Goal: Find specific page/section: Find specific page/section

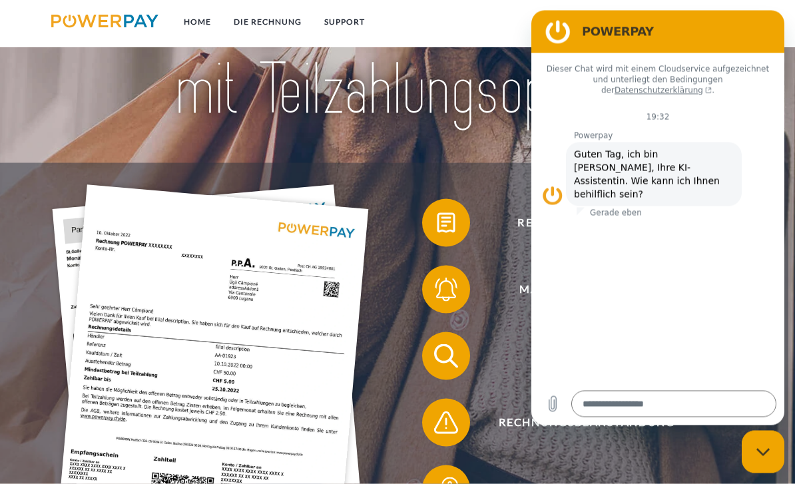
scroll to position [105, 0]
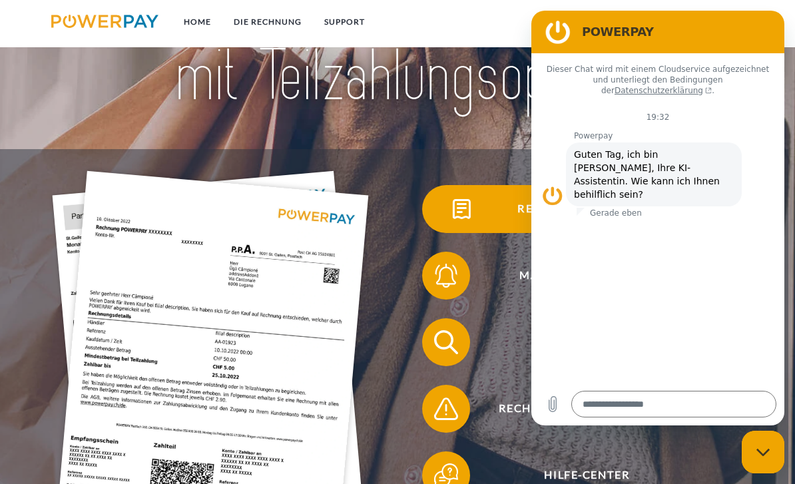
click at [449, 220] on img at bounding box center [462, 209] width 30 height 30
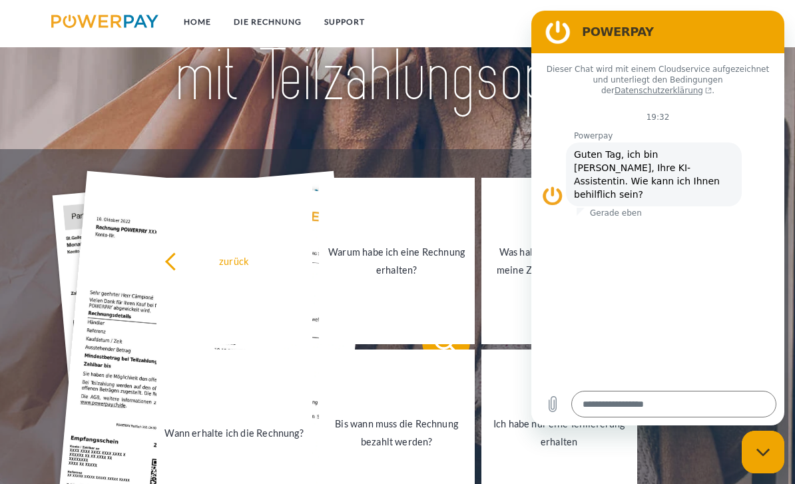
click at [467, 149] on div at bounding box center [397, 34] width 636 height 230
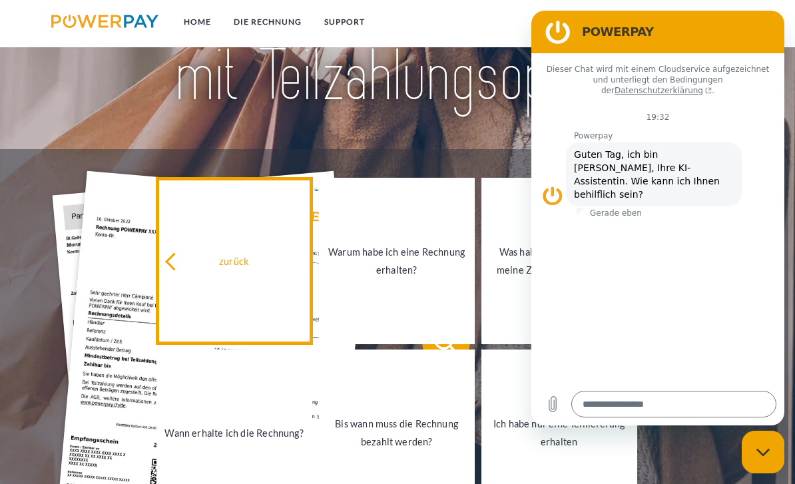
click at [218, 282] on link "zurück" at bounding box center [234, 261] width 156 height 166
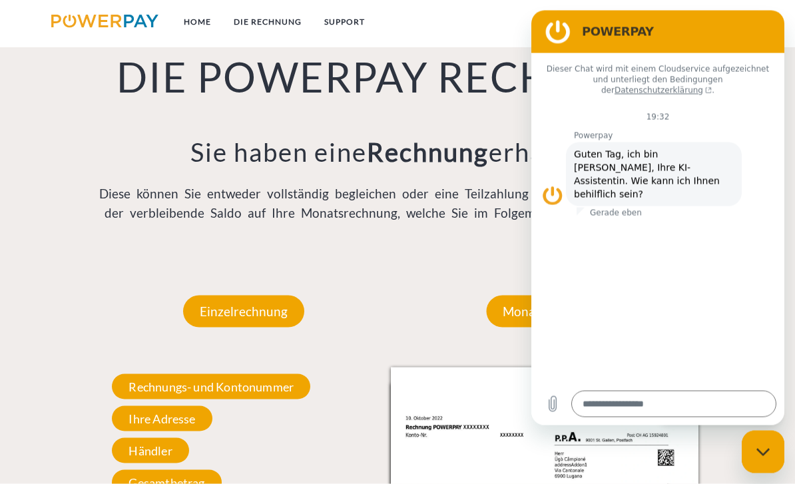
scroll to position [848, 0]
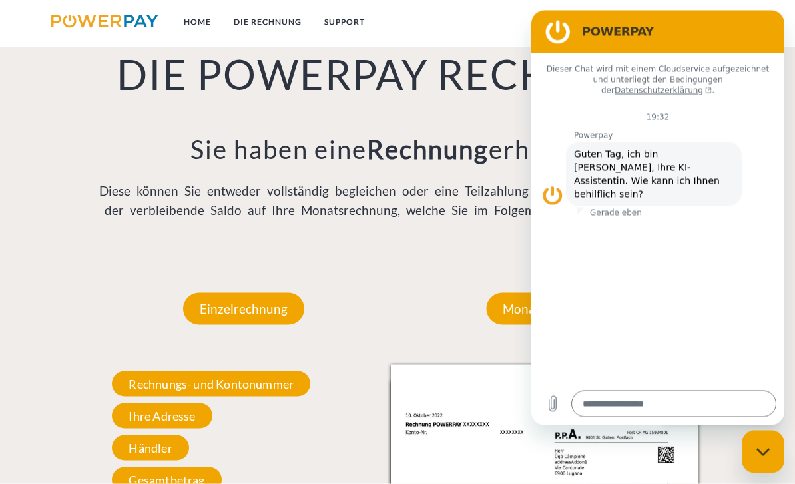
click at [753, 33] on h2 "POWERPAY" at bounding box center [676, 31] width 189 height 16
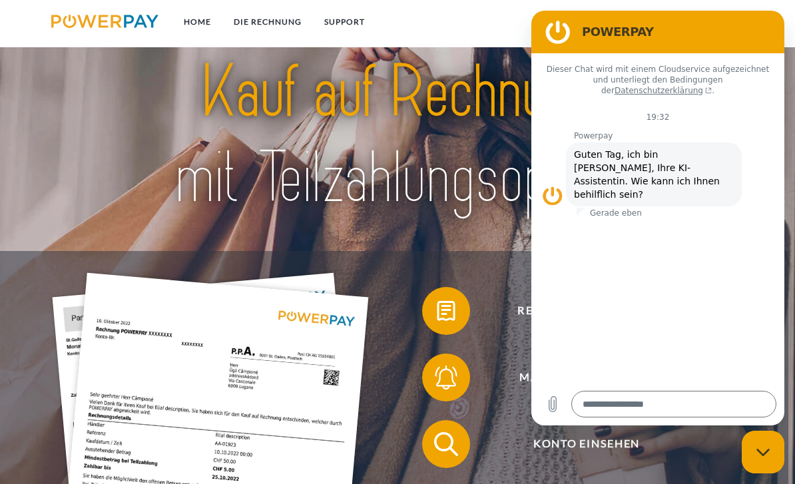
scroll to position [0, 0]
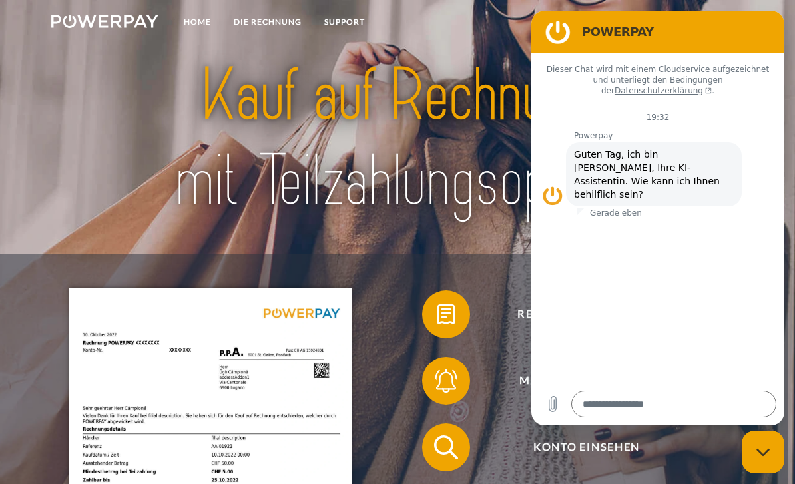
click at [119, 27] on img at bounding box center [104, 21] width 107 height 13
click at [184, 15] on link "Home" at bounding box center [197, 22] width 50 height 24
click at [200, 27] on link "Home" at bounding box center [197, 22] width 50 height 24
click at [250, 32] on link "DIE RECHNUNG" at bounding box center [267, 22] width 91 height 24
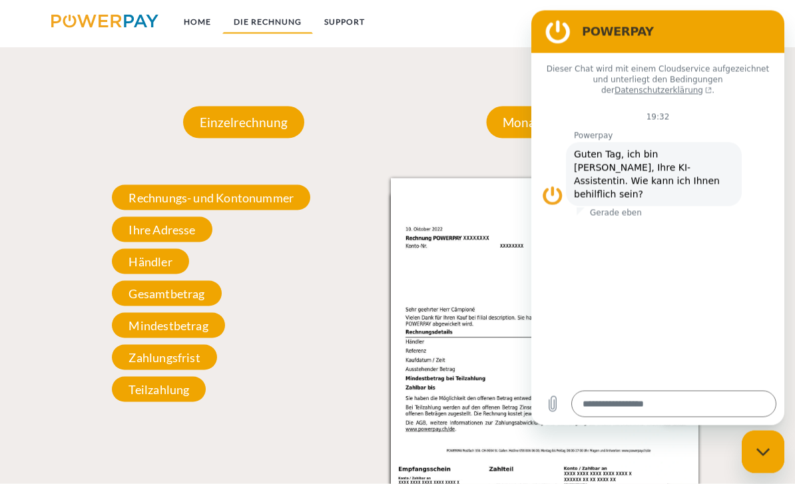
scroll to position [1058, 0]
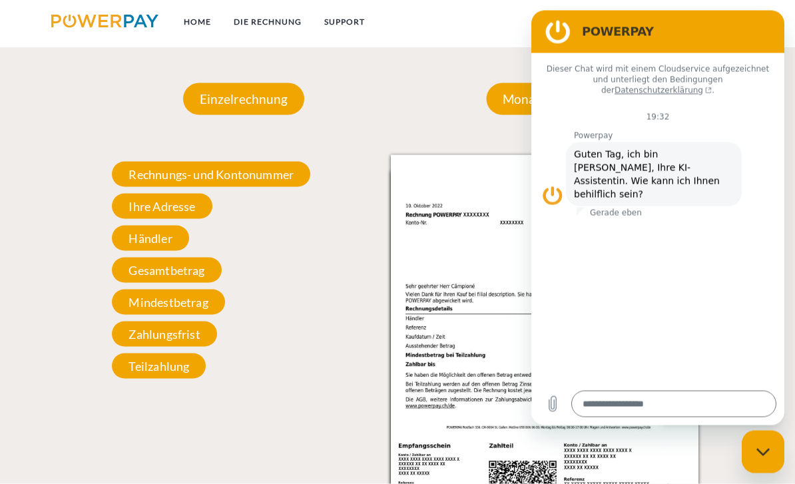
click at [760, 449] on icon "Messaging-Fenster schließen" at bounding box center [764, 452] width 14 height 9
type textarea "*"
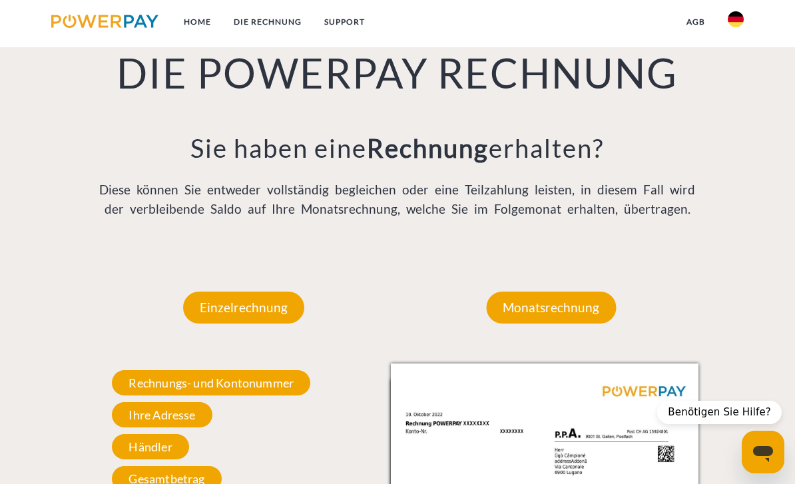
scroll to position [832, 0]
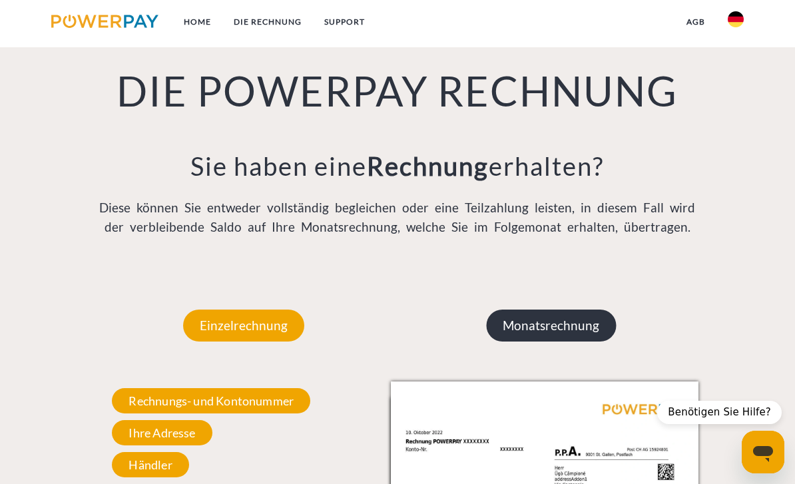
click at [595, 330] on p "Monatsrechnung" at bounding box center [551, 326] width 130 height 32
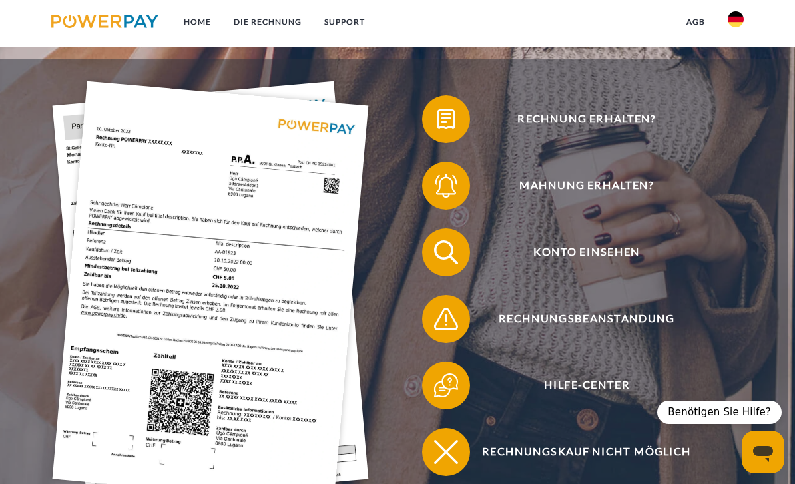
scroll to position [180, 0]
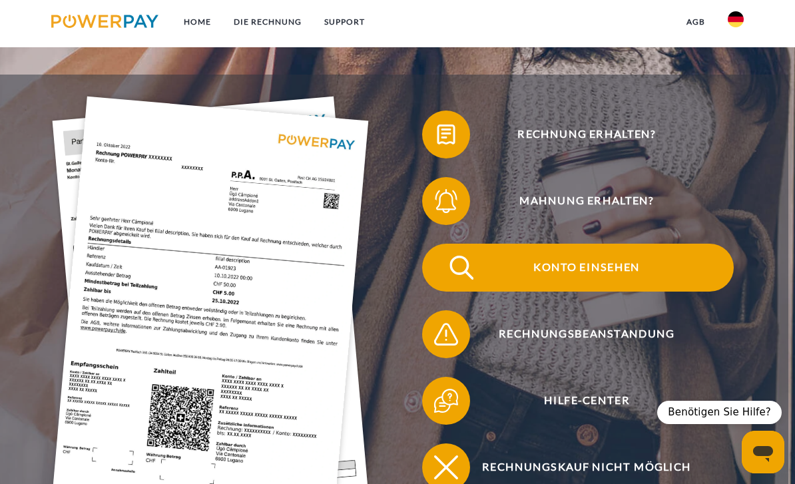
click at [607, 262] on span "Konto einsehen" at bounding box center [587, 268] width 294 height 48
